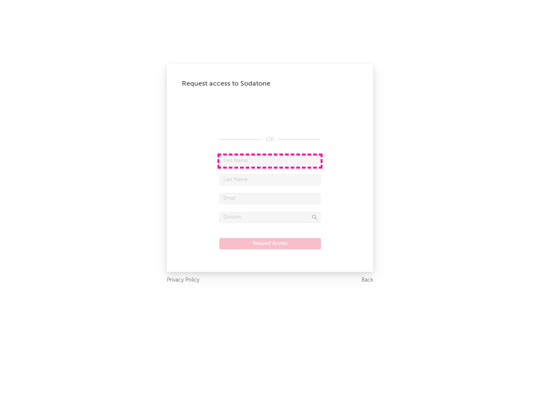
click at [270, 161] on input "text" at bounding box center [270, 160] width 101 height 11
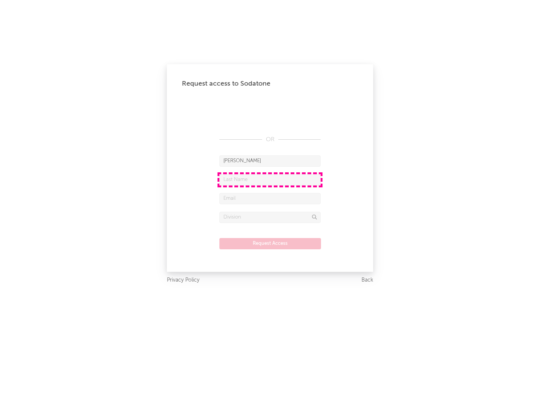
type input "[PERSON_NAME]"
click at [270, 179] on input "text" at bounding box center [270, 179] width 101 height 11
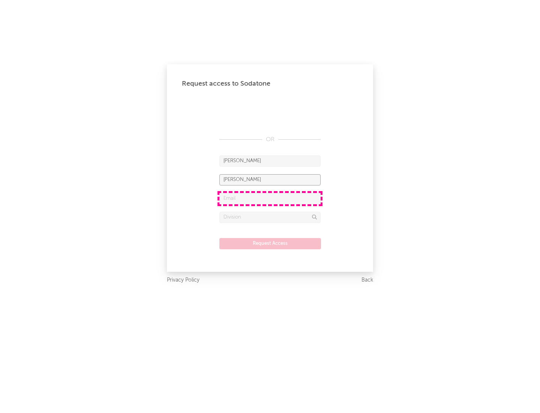
type input "[PERSON_NAME]"
click at [270, 198] on input "text" at bounding box center [270, 198] width 101 height 11
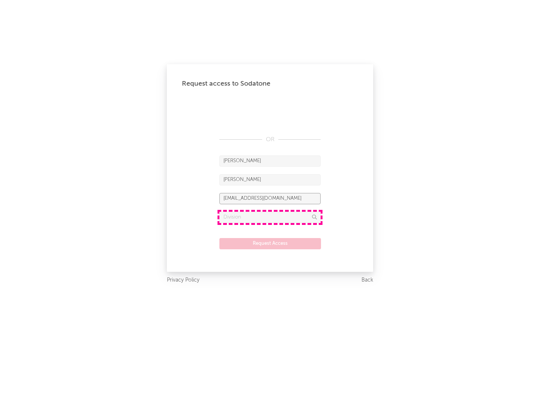
type input "[EMAIL_ADDRESS][DOMAIN_NAME]"
click at [270, 217] on input "text" at bounding box center [270, 217] width 101 height 11
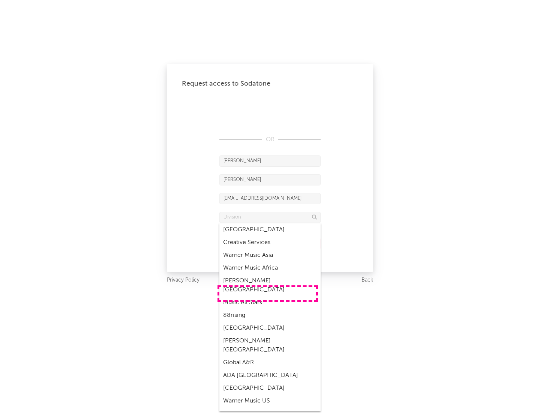
click at [268, 296] on div "Music All Stars" at bounding box center [270, 302] width 101 height 13
type input "Music All Stars"
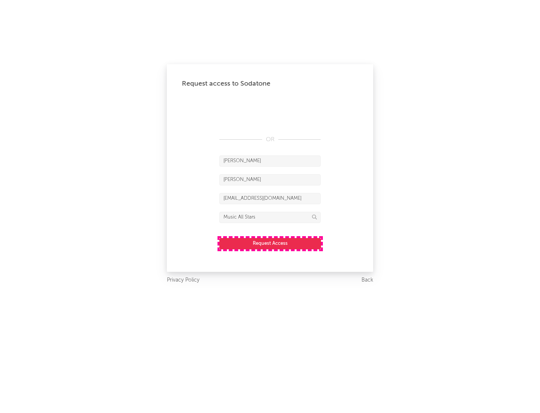
click at [270, 243] on button "Request Access" at bounding box center [271, 243] width 102 height 11
